Goal: Task Accomplishment & Management: Use online tool/utility

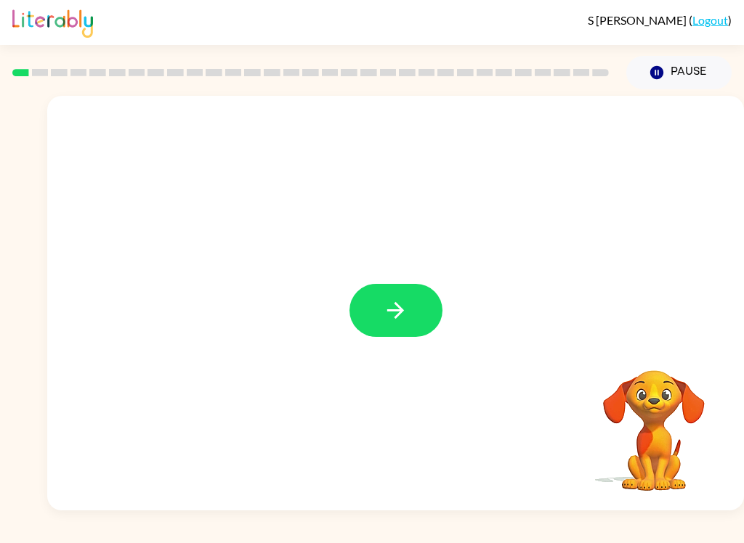
click at [399, 318] on icon "button" at bounding box center [395, 310] width 25 height 25
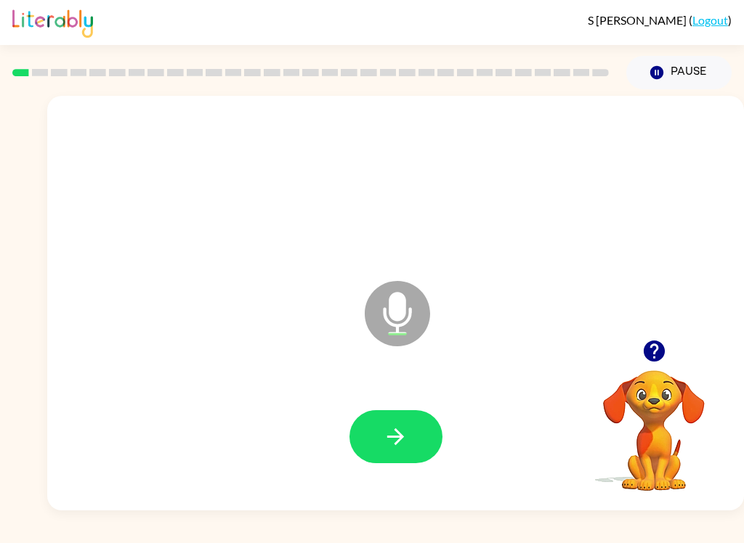
click at [390, 435] on icon "button" at bounding box center [395, 436] width 25 height 25
click at [399, 426] on icon "button" at bounding box center [395, 436] width 25 height 25
click at [418, 438] on button "button" at bounding box center [395, 436] width 93 height 53
click at [414, 452] on button "button" at bounding box center [395, 436] width 93 height 53
click at [411, 440] on button "button" at bounding box center [395, 436] width 93 height 53
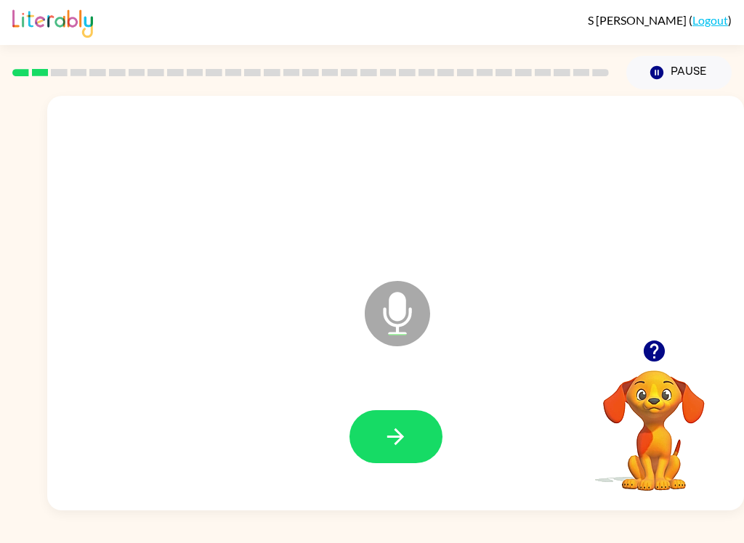
click at [396, 452] on button "button" at bounding box center [395, 436] width 93 height 53
click at [404, 441] on icon "button" at bounding box center [395, 436] width 25 height 25
click at [406, 451] on button "button" at bounding box center [395, 436] width 93 height 53
click at [400, 449] on icon "button" at bounding box center [395, 436] width 25 height 25
click at [412, 445] on button "button" at bounding box center [395, 436] width 93 height 53
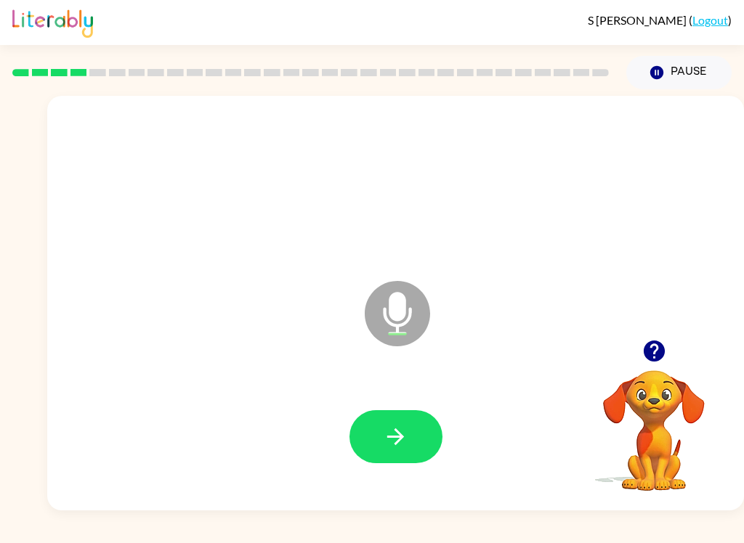
click at [396, 456] on button "button" at bounding box center [395, 436] width 93 height 53
click at [392, 446] on icon "button" at bounding box center [395, 436] width 25 height 25
click at [400, 447] on icon "button" at bounding box center [395, 436] width 25 height 25
click at [393, 432] on icon "button" at bounding box center [395, 436] width 25 height 25
click at [379, 455] on button "button" at bounding box center [395, 436] width 93 height 53
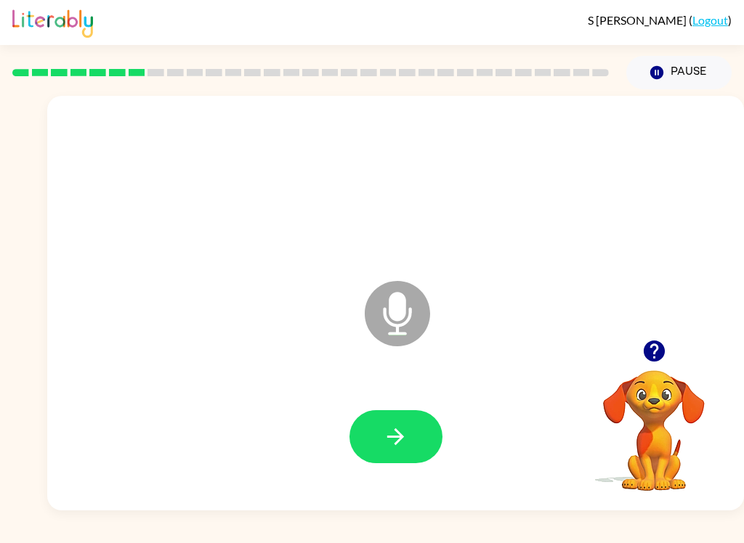
click at [413, 439] on button "button" at bounding box center [395, 436] width 93 height 53
click at [408, 439] on button "button" at bounding box center [395, 436] width 93 height 53
click at [416, 427] on button "button" at bounding box center [395, 436] width 93 height 53
click at [382, 443] on button "button" at bounding box center [395, 436] width 93 height 53
click at [388, 435] on icon "button" at bounding box center [395, 436] width 25 height 25
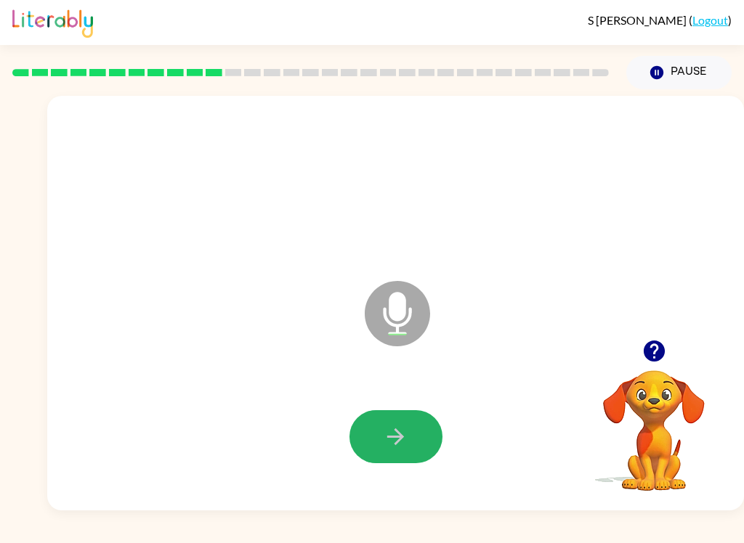
click at [383, 443] on icon "button" at bounding box center [395, 436] width 25 height 25
click at [418, 429] on button "button" at bounding box center [395, 436] width 93 height 53
click at [402, 447] on icon "button" at bounding box center [395, 436] width 25 height 25
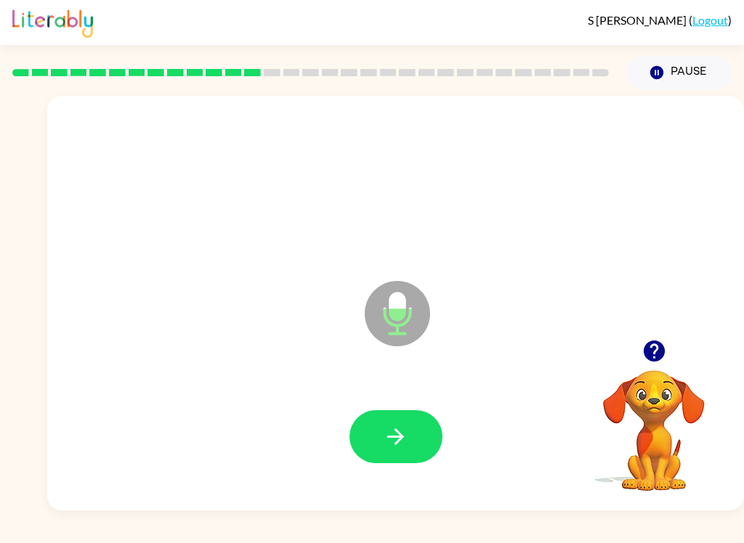
click at [375, 439] on button "button" at bounding box center [395, 436] width 93 height 53
click at [404, 449] on icon "button" at bounding box center [395, 436] width 25 height 25
click at [383, 426] on icon "button" at bounding box center [395, 436] width 25 height 25
click at [389, 449] on icon "button" at bounding box center [395, 436] width 25 height 25
click at [396, 428] on icon "button" at bounding box center [395, 436] width 25 height 25
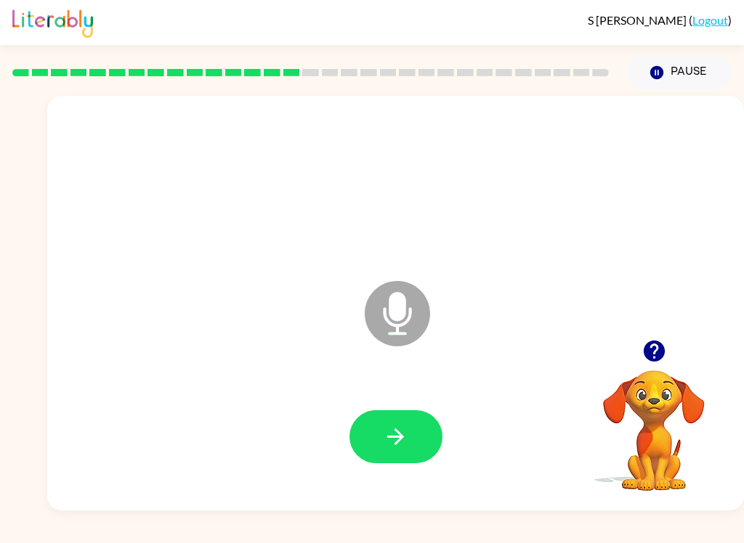
click at [395, 452] on button "button" at bounding box center [395, 436] width 93 height 53
click at [363, 417] on button "button" at bounding box center [395, 436] width 93 height 53
click at [376, 445] on button "button" at bounding box center [395, 436] width 93 height 53
click at [396, 423] on button "button" at bounding box center [395, 436] width 93 height 53
click at [386, 428] on icon "button" at bounding box center [395, 436] width 25 height 25
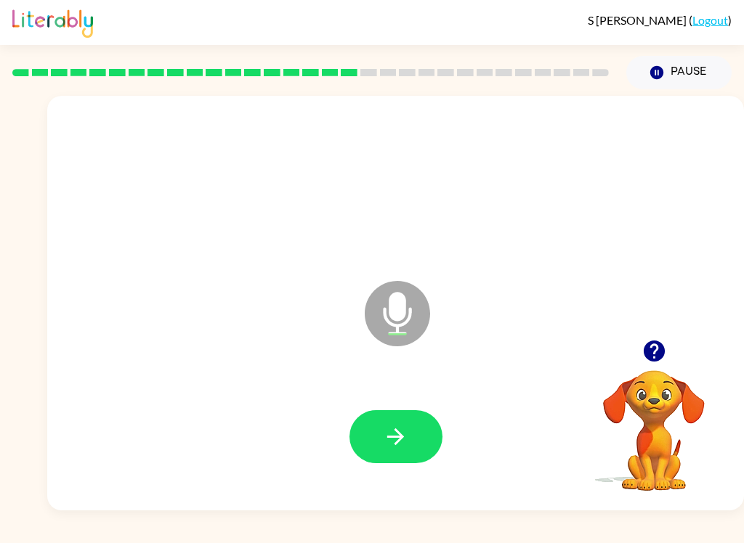
click at [399, 424] on icon "button" at bounding box center [395, 436] width 25 height 25
click at [380, 432] on button "button" at bounding box center [395, 436] width 93 height 53
click at [394, 446] on icon "button" at bounding box center [395, 436] width 25 height 25
click at [390, 437] on icon "button" at bounding box center [395, 436] width 17 height 17
click at [411, 442] on button "button" at bounding box center [395, 436] width 93 height 53
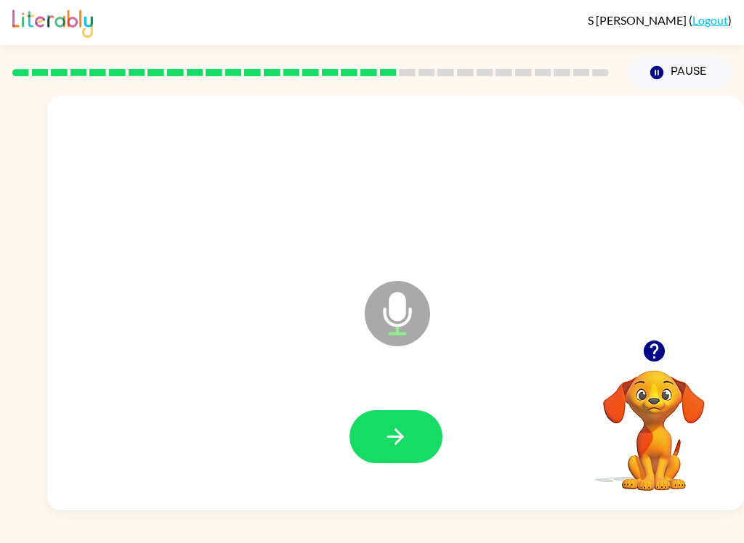
click at [385, 419] on button "button" at bounding box center [395, 436] width 93 height 53
click at [387, 444] on icon "button" at bounding box center [395, 436] width 25 height 25
click at [409, 431] on button "button" at bounding box center [395, 436] width 93 height 53
click at [388, 443] on icon "button" at bounding box center [395, 436] width 25 height 25
click at [394, 433] on icon "button" at bounding box center [395, 436] width 25 height 25
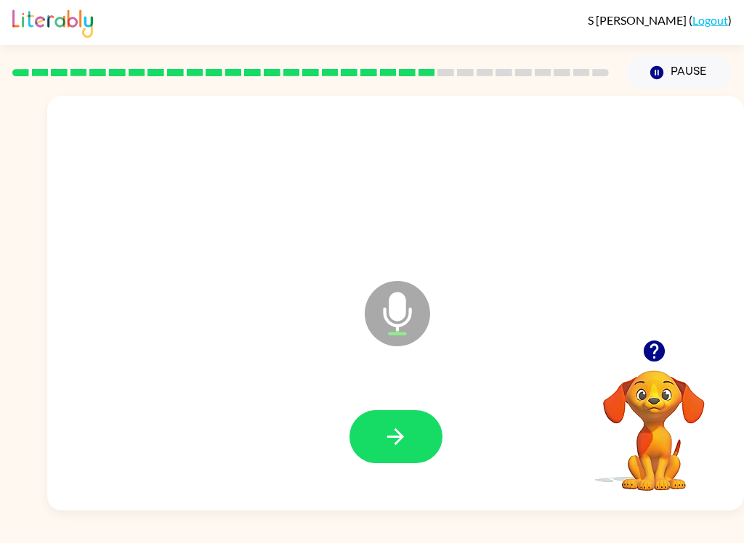
click at [411, 413] on button "button" at bounding box center [395, 436] width 93 height 53
click at [388, 431] on icon "button" at bounding box center [395, 436] width 25 height 25
click at [397, 428] on icon "button" at bounding box center [395, 436] width 25 height 25
click at [395, 444] on icon "button" at bounding box center [395, 436] width 17 height 17
click at [394, 441] on icon "button" at bounding box center [395, 436] width 25 height 25
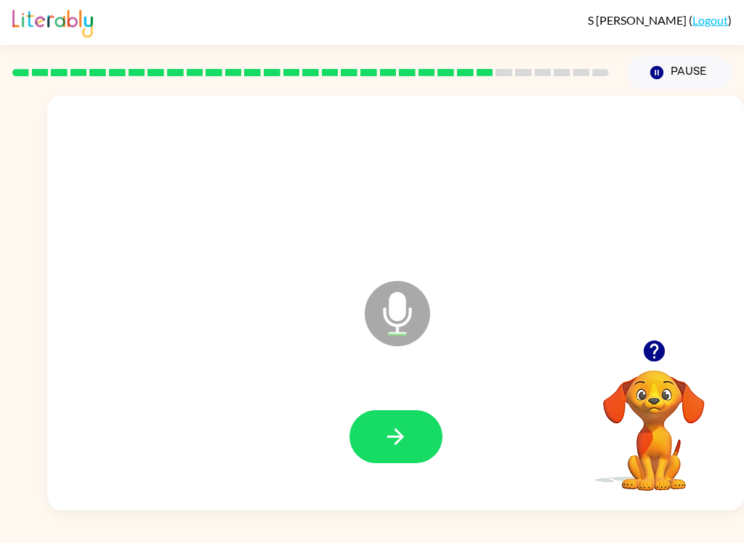
click at [401, 441] on icon "button" at bounding box center [395, 436] width 25 height 25
click at [417, 434] on button "button" at bounding box center [395, 436] width 93 height 53
click at [406, 431] on icon "button" at bounding box center [395, 436] width 25 height 25
click at [425, 433] on button "button" at bounding box center [395, 436] width 93 height 53
click at [399, 433] on icon "button" at bounding box center [395, 436] width 17 height 17
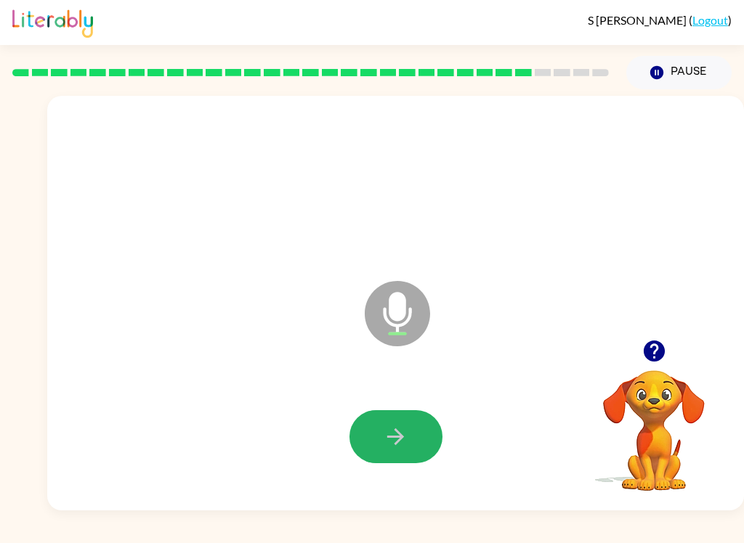
click at [404, 444] on icon "button" at bounding box center [395, 436] width 25 height 25
click at [405, 424] on icon "button" at bounding box center [395, 436] width 25 height 25
click at [395, 437] on icon "button" at bounding box center [395, 436] width 17 height 17
click at [406, 431] on icon "button" at bounding box center [395, 436] width 25 height 25
click at [395, 445] on icon "button" at bounding box center [395, 436] width 25 height 25
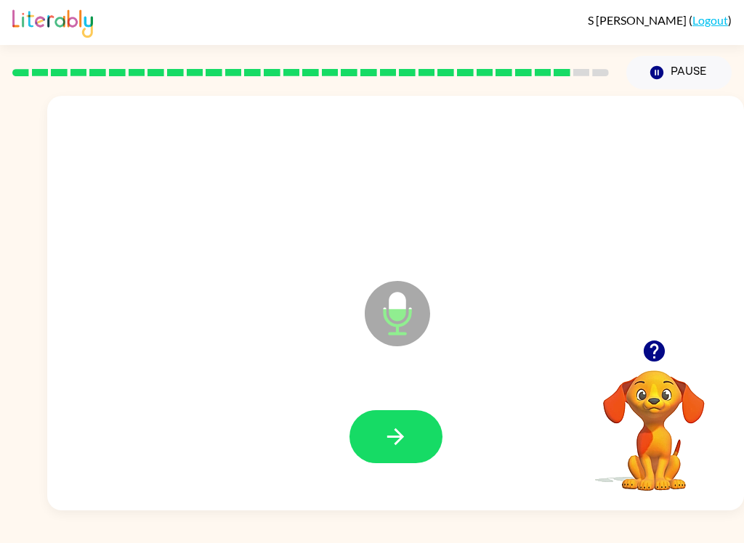
click at [392, 450] on button "button" at bounding box center [395, 436] width 93 height 53
click at [387, 454] on button "button" at bounding box center [395, 436] width 93 height 53
click at [399, 463] on button "button" at bounding box center [395, 436] width 93 height 53
